Goal: Information Seeking & Learning: Learn about a topic

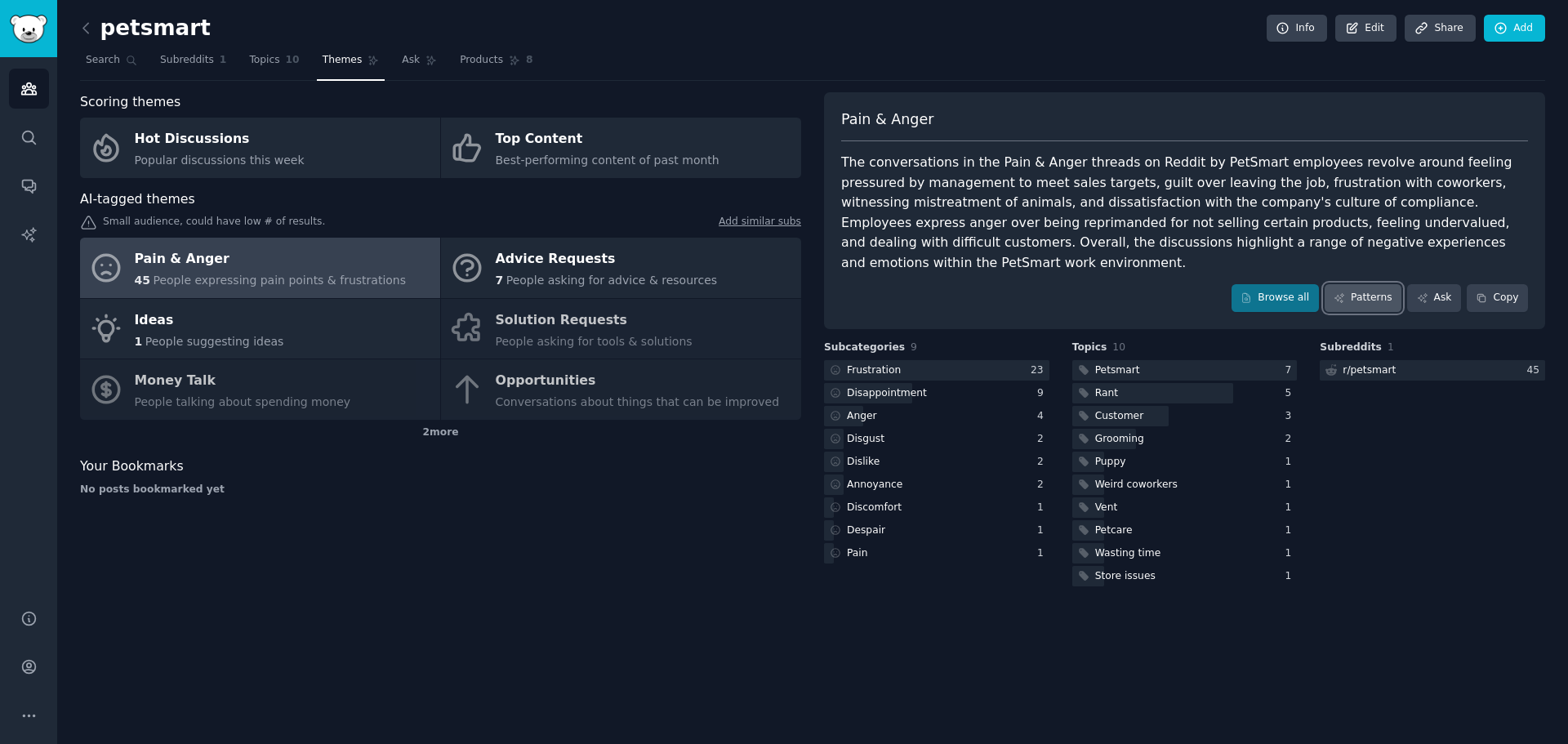
click at [1375, 284] on link "Patterns" at bounding box center [1363, 298] width 77 height 28
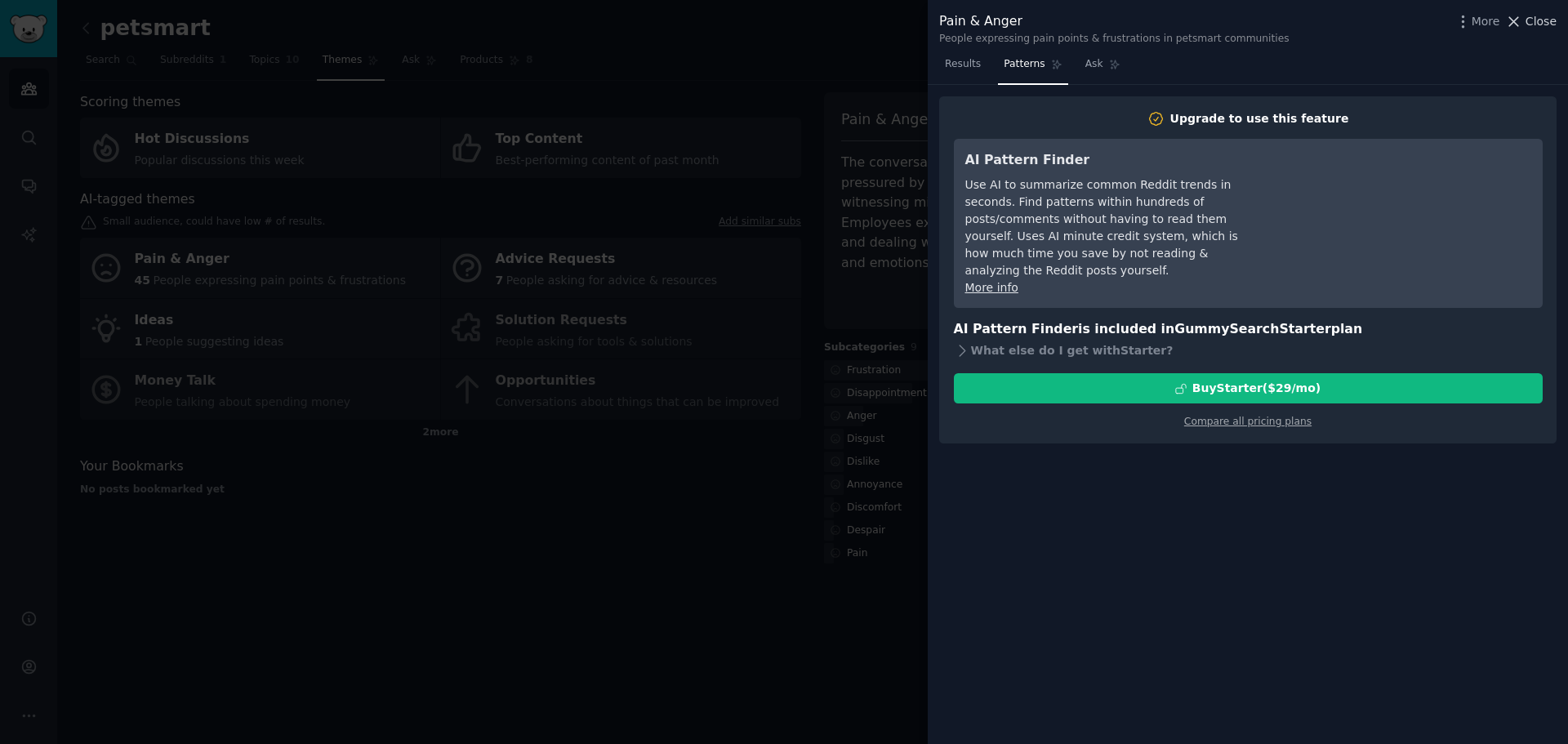
click at [1546, 22] on span "Close" at bounding box center [1541, 21] width 31 height 17
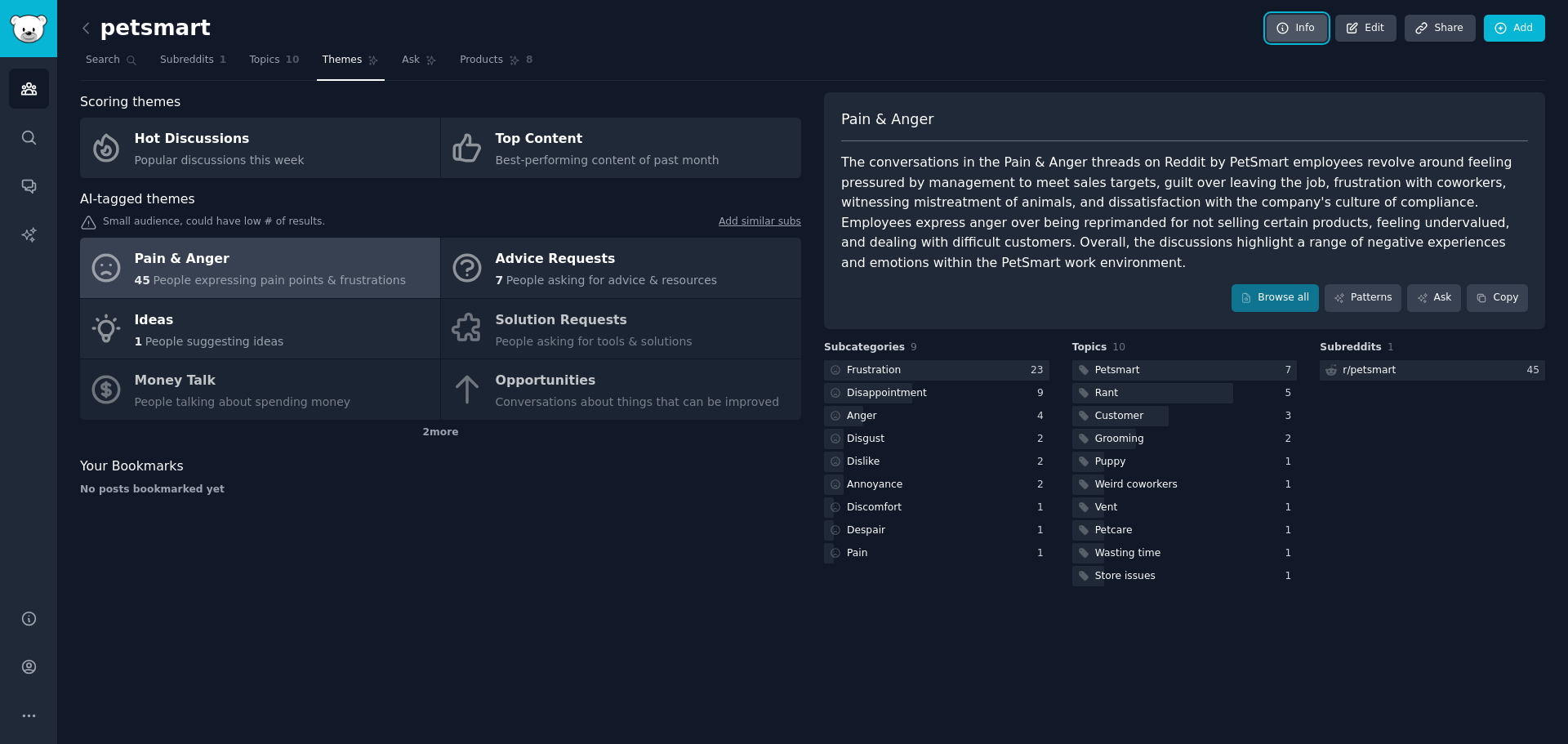
click at [1308, 26] on link "Info" at bounding box center [1297, 29] width 61 height 28
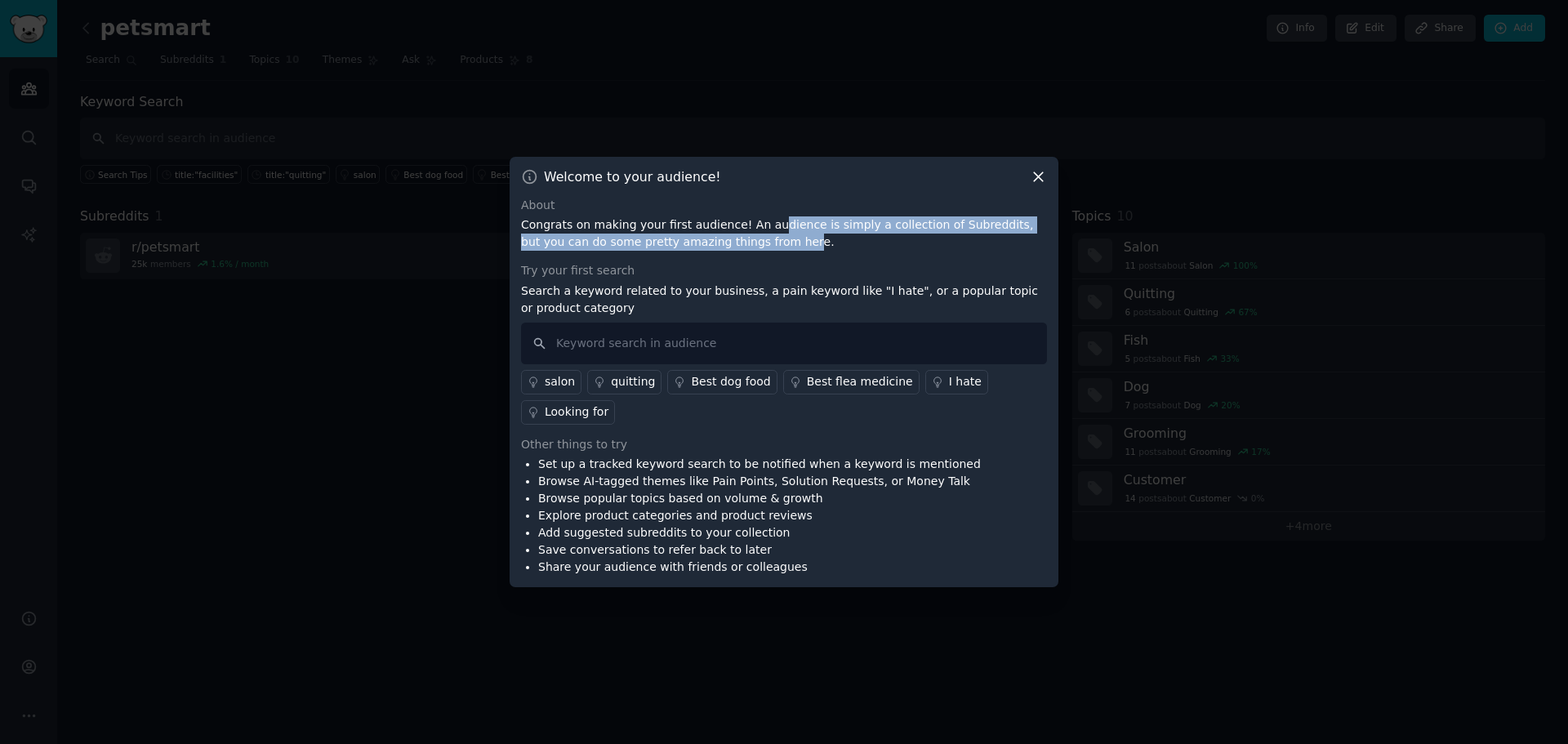
drag, startPoint x: 756, startPoint y: 224, endPoint x: 726, endPoint y: 237, distance: 32.7
click at [726, 237] on p "Congrats on making your first audience! An audience is simply a collection of S…" at bounding box center [783, 233] width 526 height 34
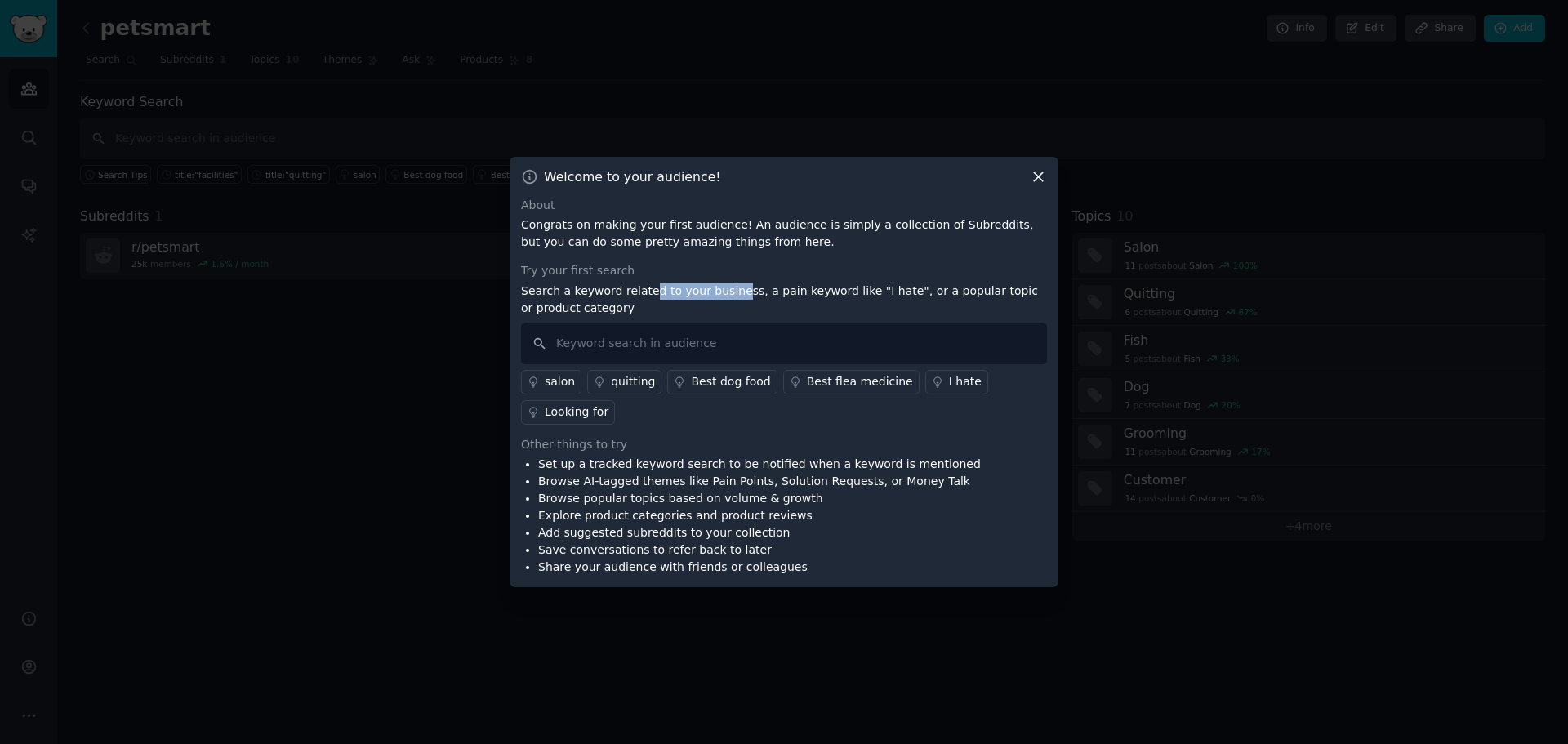
drag, startPoint x: 640, startPoint y: 293, endPoint x: 724, endPoint y: 290, distance: 84.1
click at [724, 290] on p "Search a keyword related to your business, a pain keyword like "I hate", or a p…" at bounding box center [783, 299] width 526 height 34
click at [523, 284] on p "Search a keyword related to your business, a pain keyword like "I hate", or a p…" at bounding box center [783, 299] width 526 height 34
click at [1039, 177] on icon at bounding box center [1039, 177] width 9 height 9
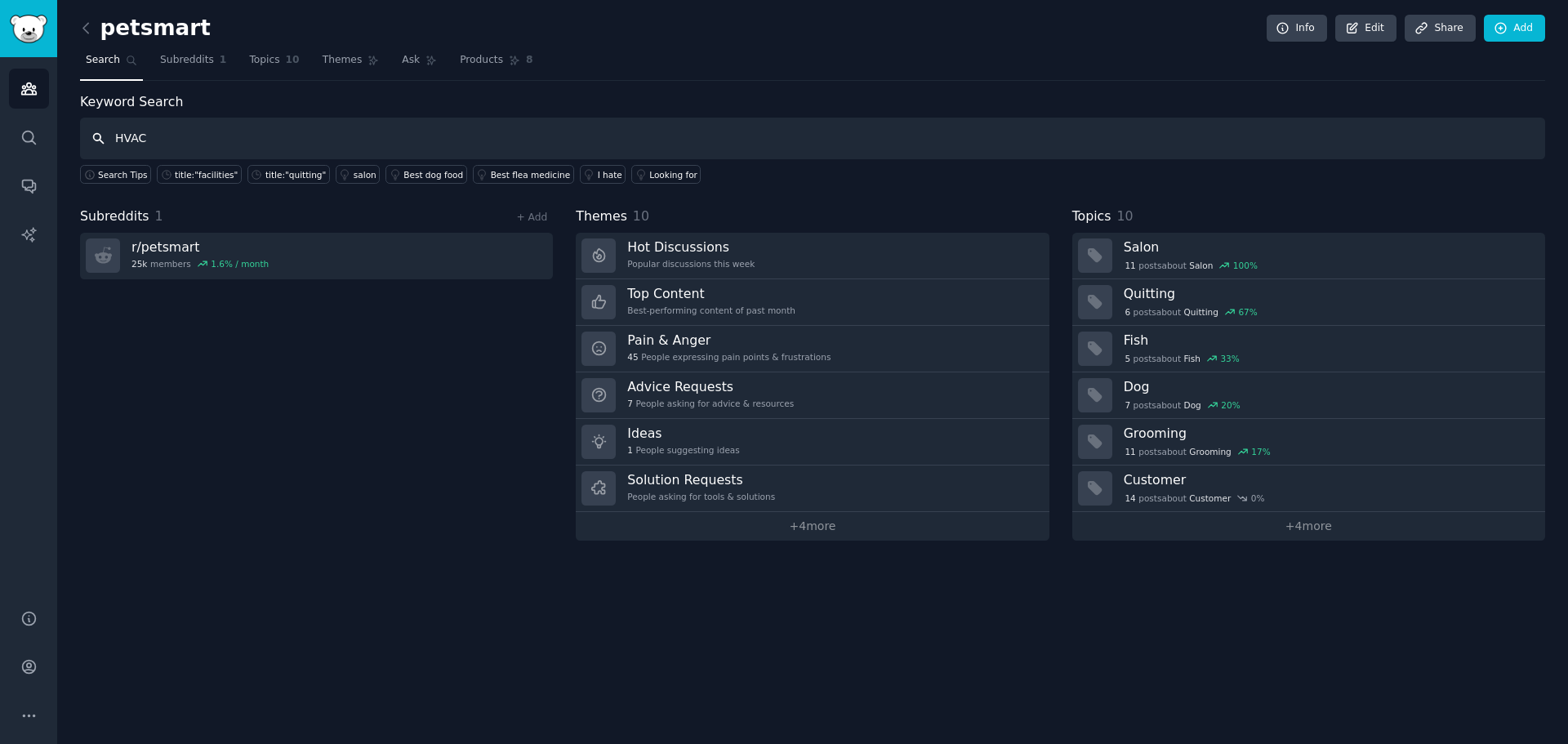
type input "HVAC"
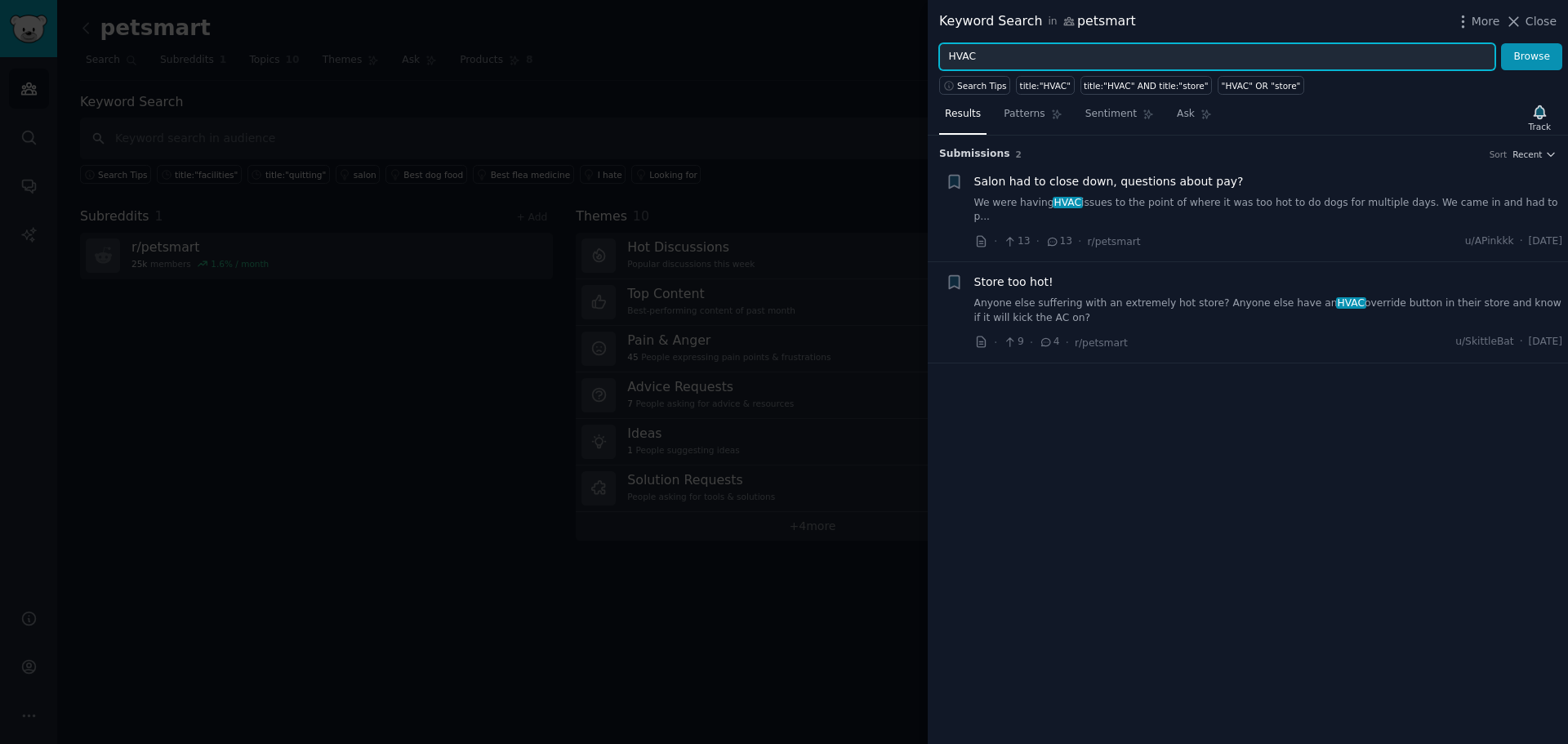
click at [1051, 56] on input "HVAC" at bounding box center [1217, 57] width 556 height 28
type input "H"
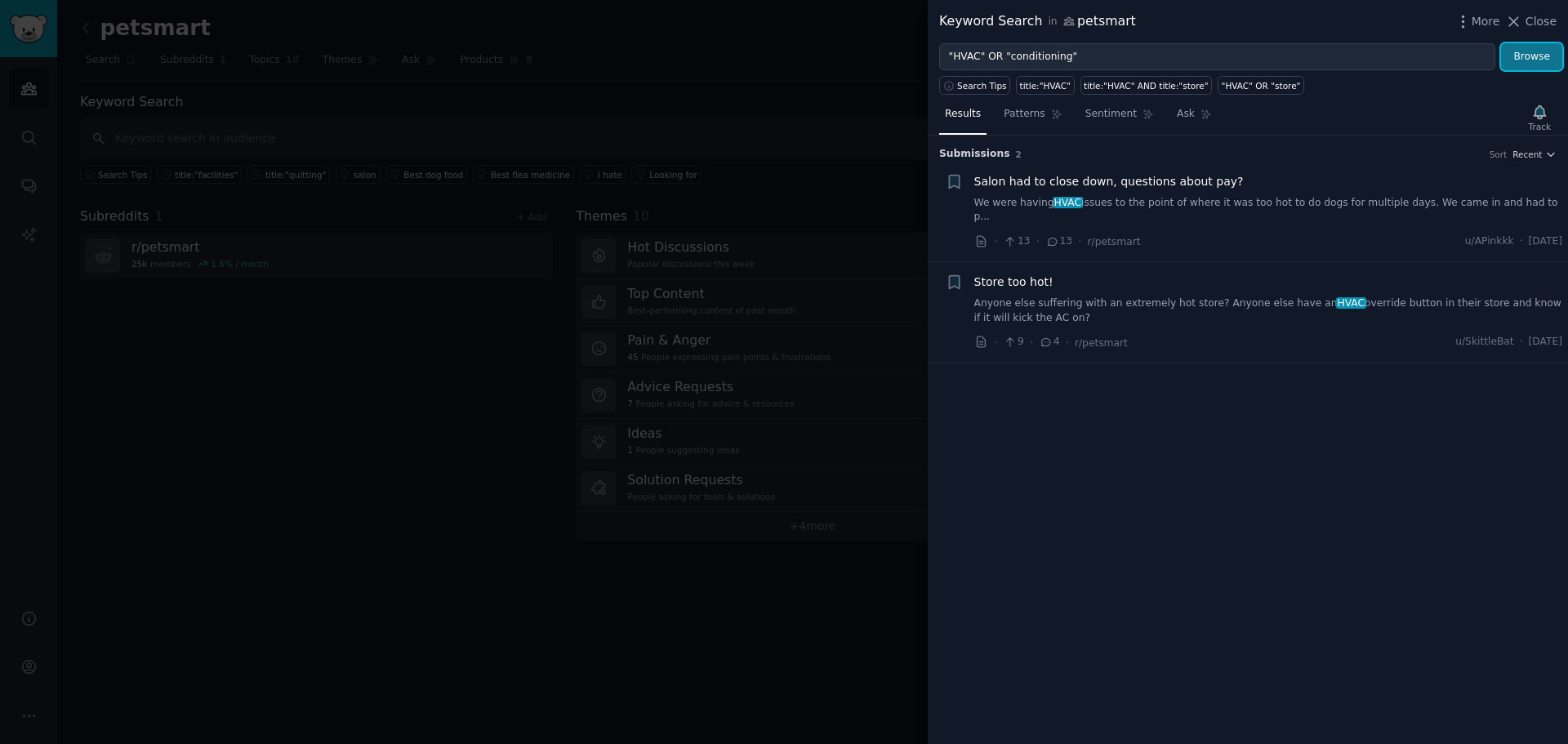
click at [1530, 50] on button "Browse" at bounding box center [1532, 57] width 62 height 28
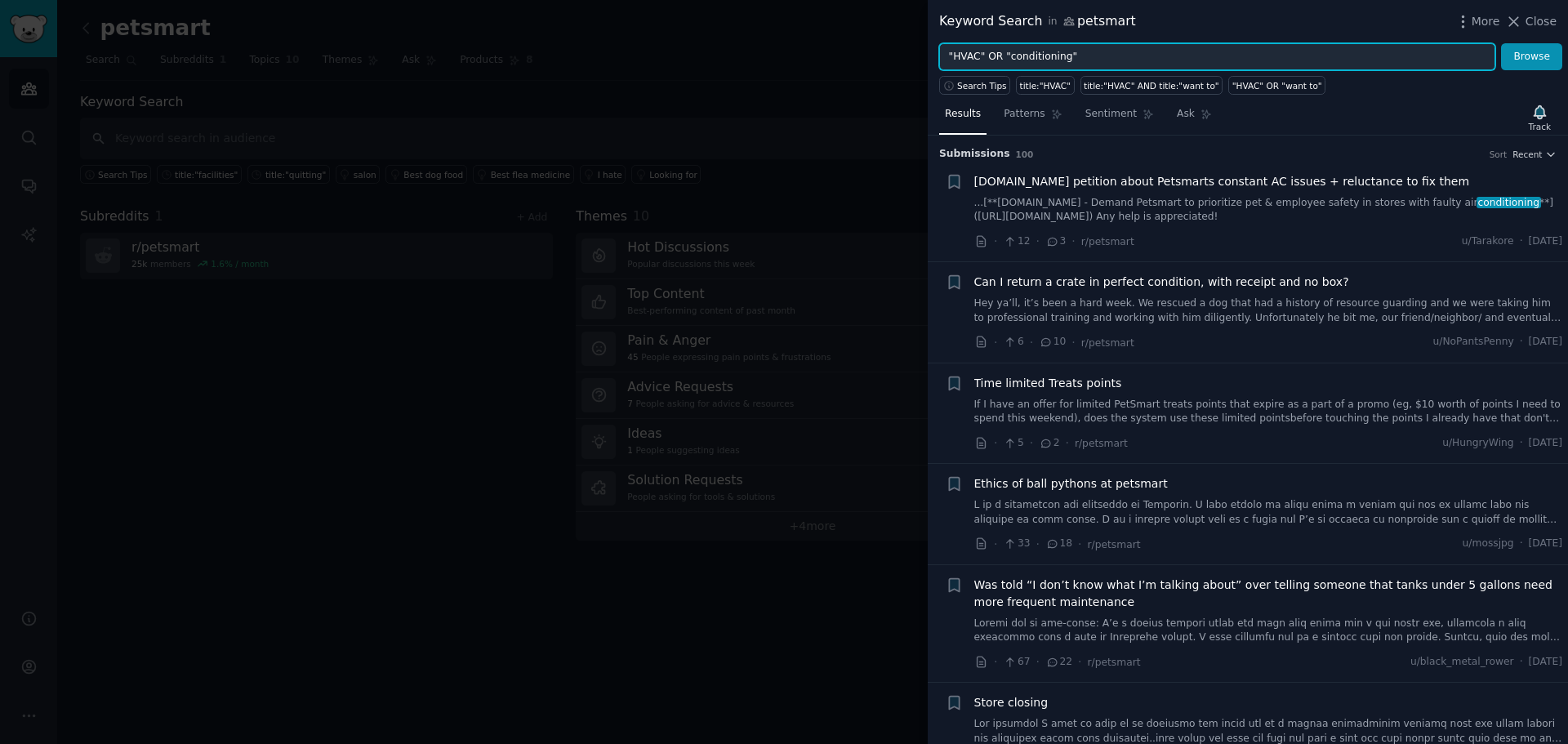
click at [1005, 55] on input ""HVAC" OR "conditioning"" at bounding box center [1217, 57] width 556 height 28
click at [1001, 55] on input ""HVAC" OR "conditioning"" at bounding box center [1217, 57] width 556 height 28
type input ""HVAC" OR "Air" AND "conditioning""
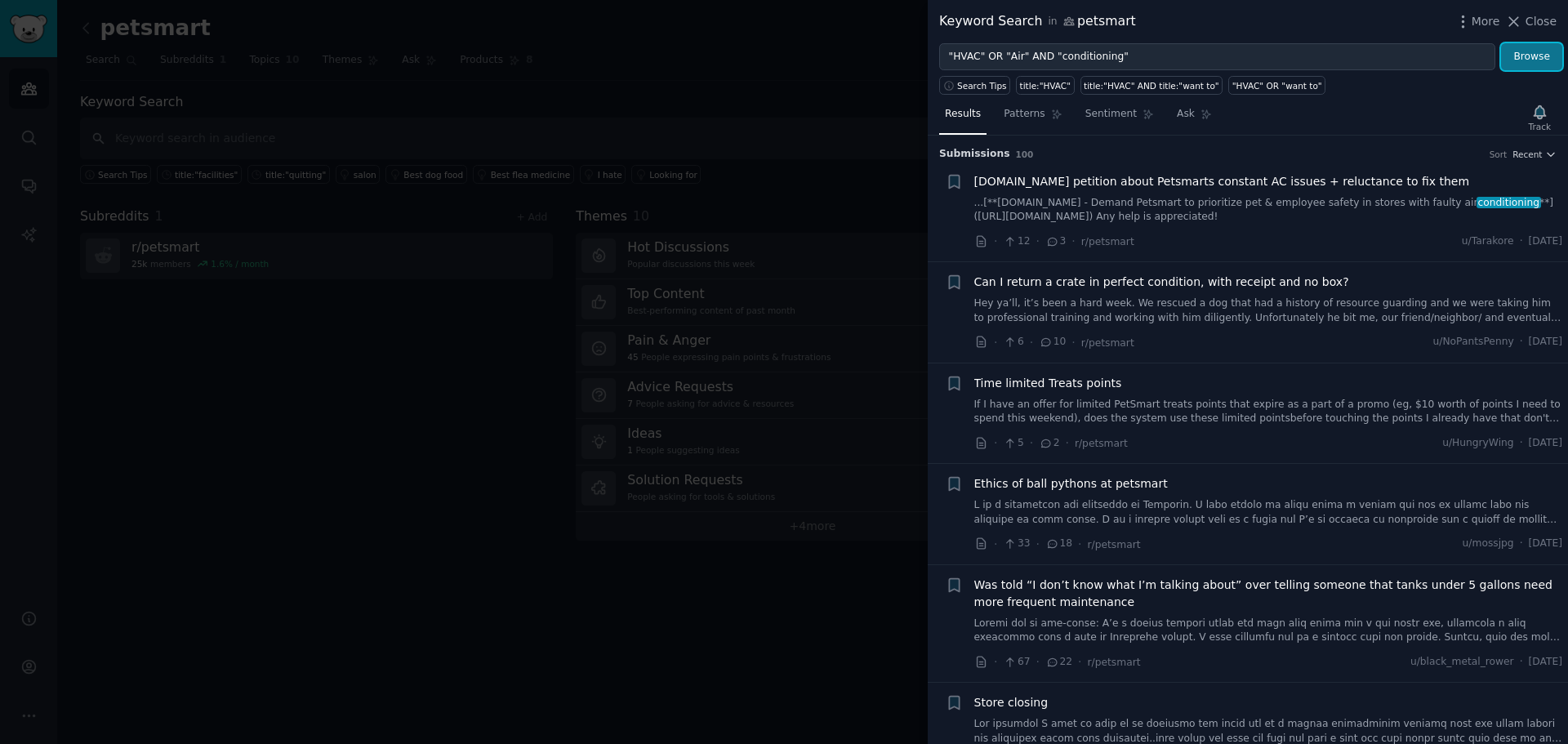
click at [1523, 48] on button "Browse" at bounding box center [1532, 57] width 62 height 28
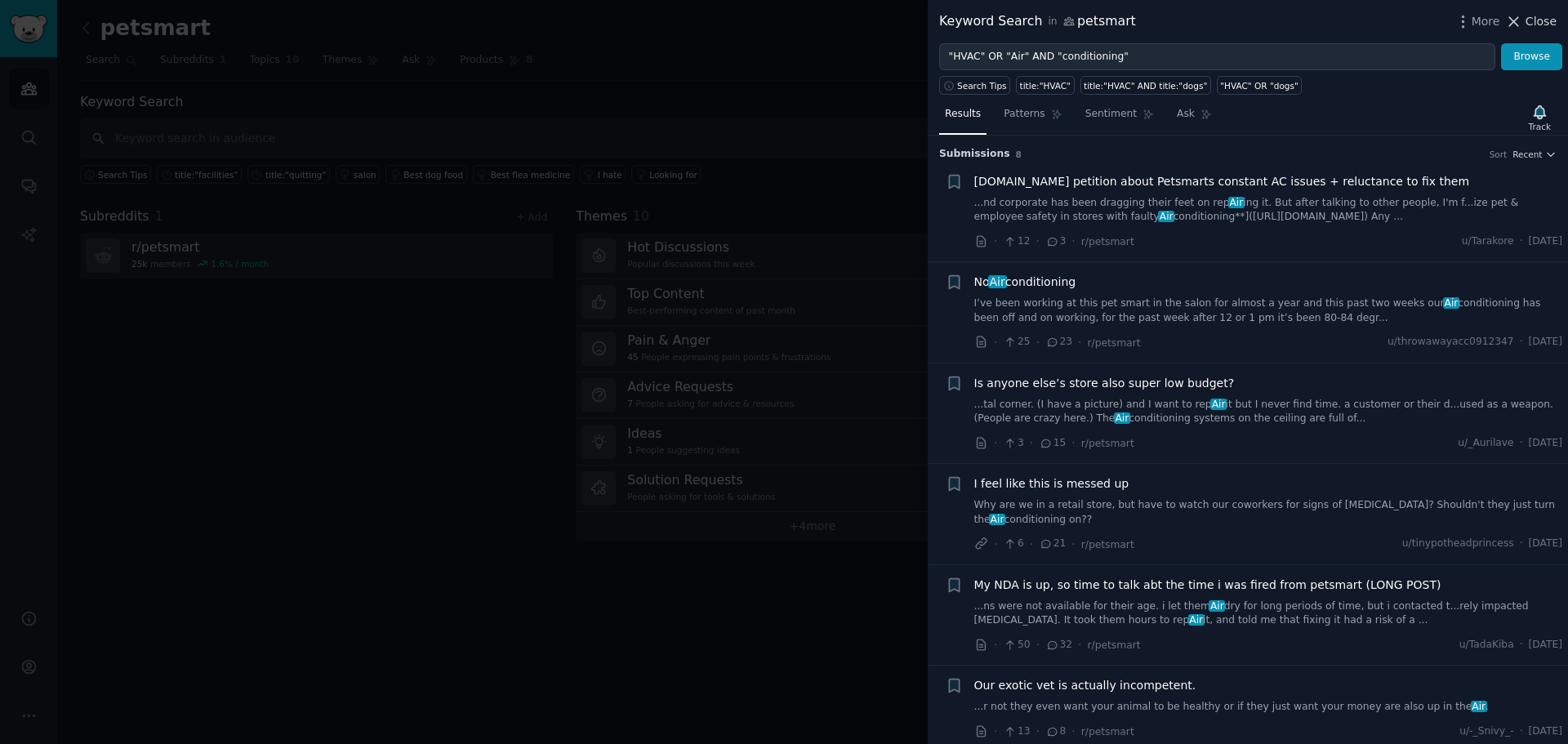
click at [1529, 15] on span "Close" at bounding box center [1541, 21] width 31 height 17
